Goal: Task Accomplishment & Management: Manage account settings

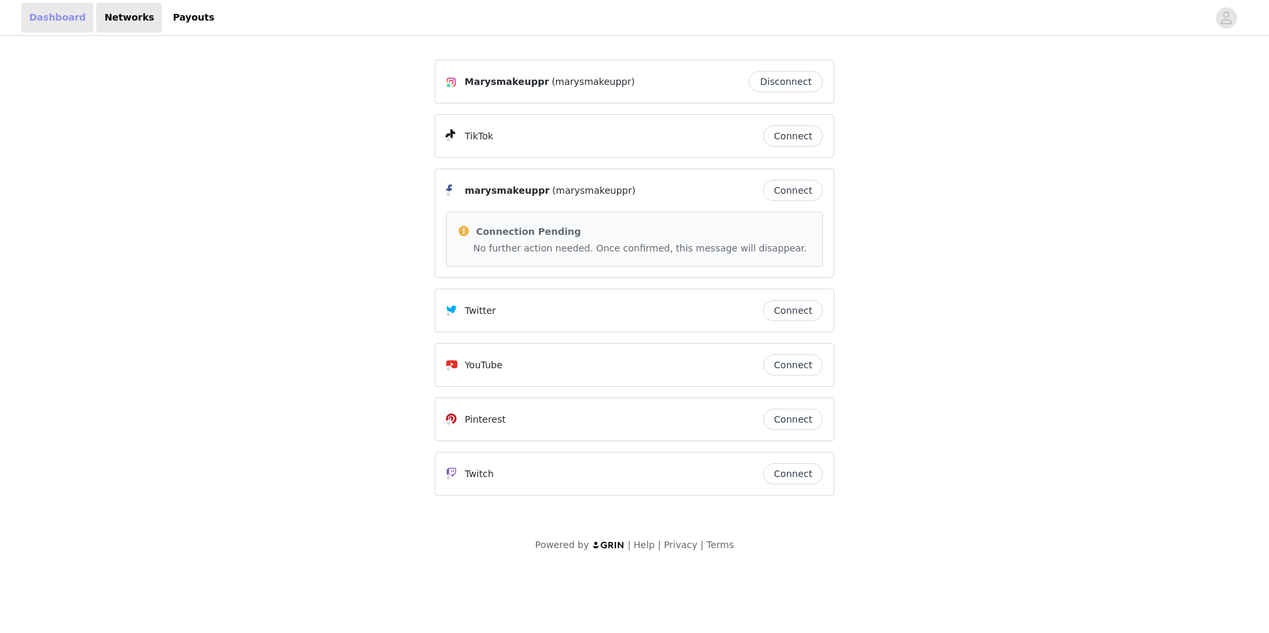
click at [35, 21] on link "Dashboard" at bounding box center [57, 18] width 72 height 30
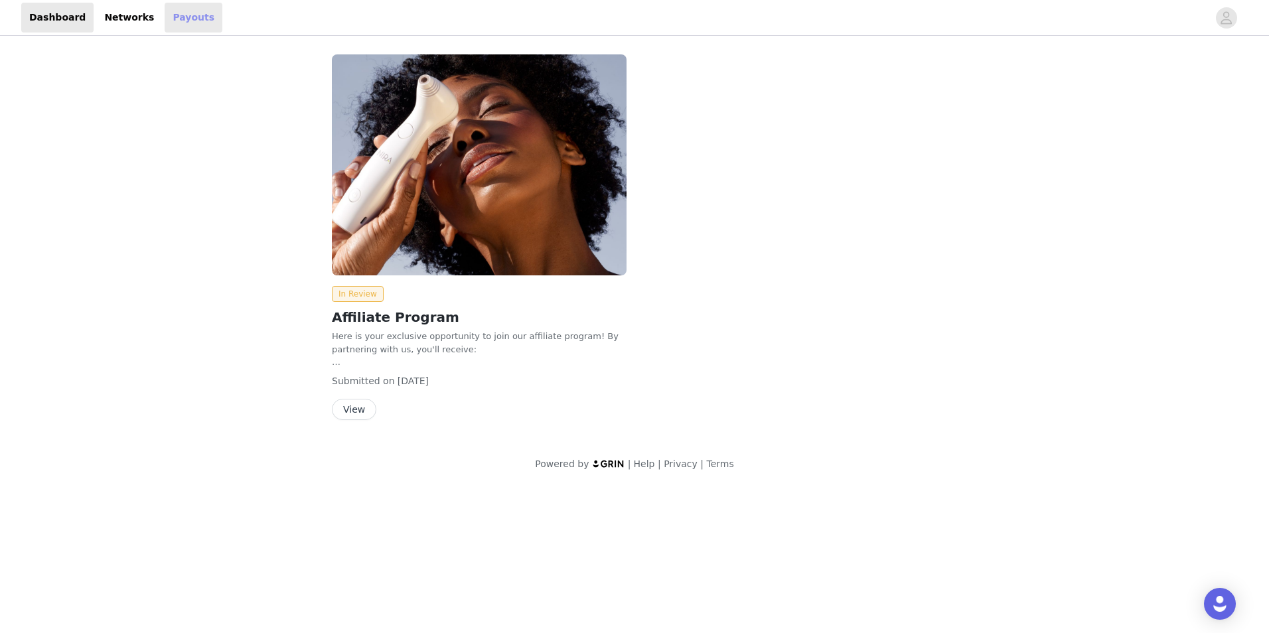
click at [188, 17] on link "Payouts" at bounding box center [194, 18] width 58 height 30
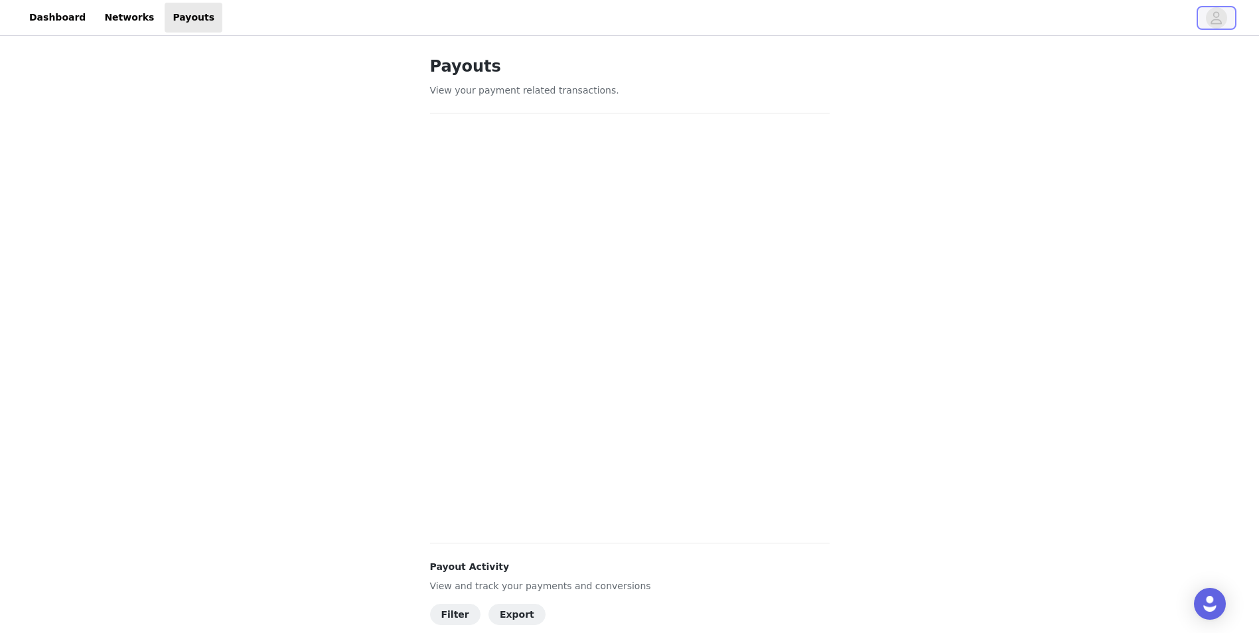
click at [1217, 12] on icon "avatar" at bounding box center [1216, 17] width 11 height 13
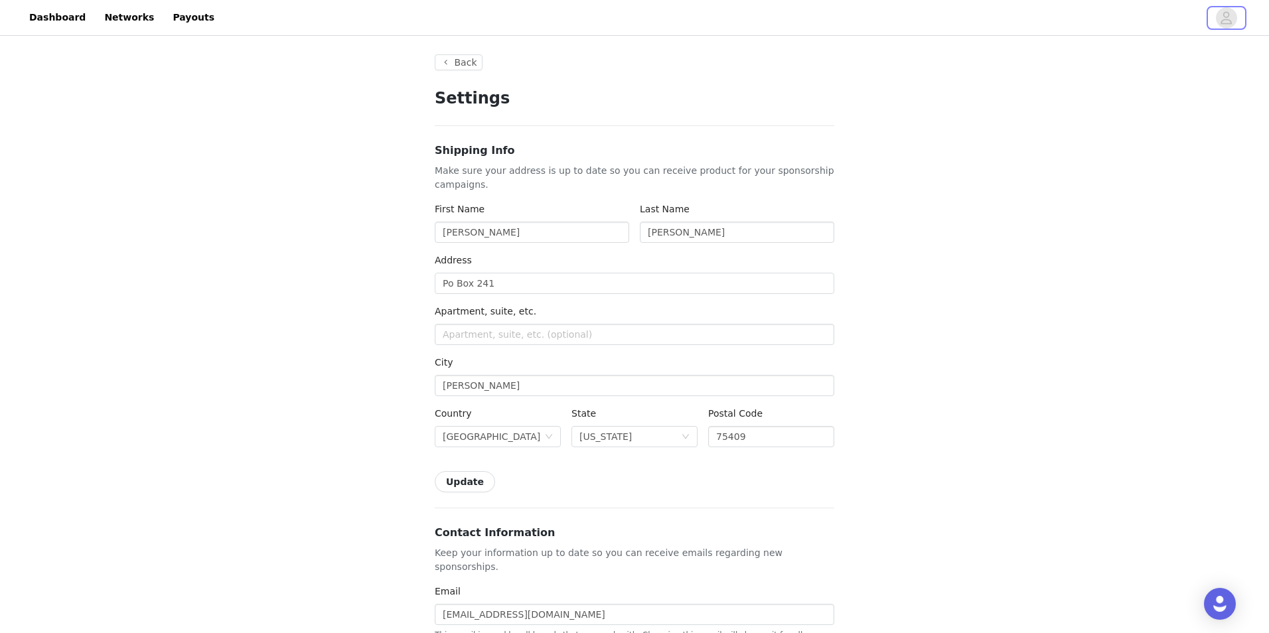
type input "+1 ([GEOGRAPHIC_DATA])"
click at [1210, 23] on icon "avatar" at bounding box center [1216, 17] width 13 height 21
